Goal: Check status

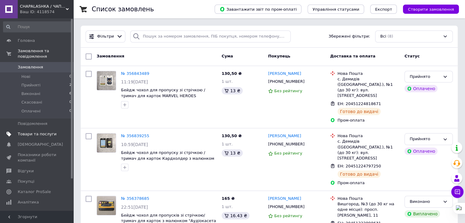
click at [35, 132] on span "Товари та послуги" at bounding box center [37, 135] width 39 height 6
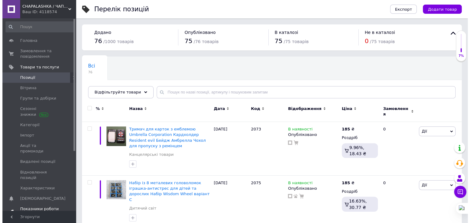
scroll to position [87, 0]
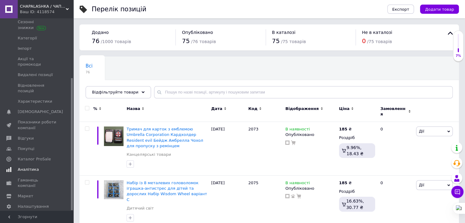
click at [30, 167] on span "Аналітика" at bounding box center [28, 170] width 21 height 6
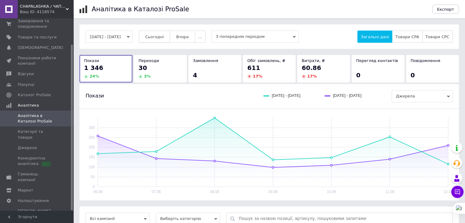
click at [159, 38] on span "Сьогодні" at bounding box center [154, 37] width 19 height 5
